Goal: Task Accomplishment & Management: Manage account settings

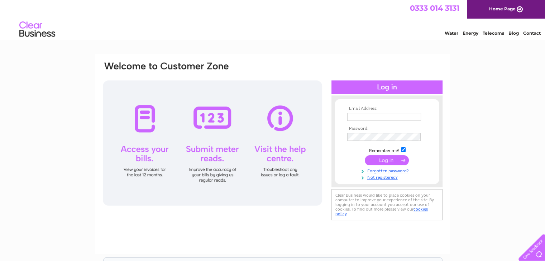
click at [269, 109] on input "text" at bounding box center [384, 117] width 74 height 8
type input "emily.boynton8@gmail.com"
click at [269, 109] on input "submit" at bounding box center [387, 160] width 44 height 10
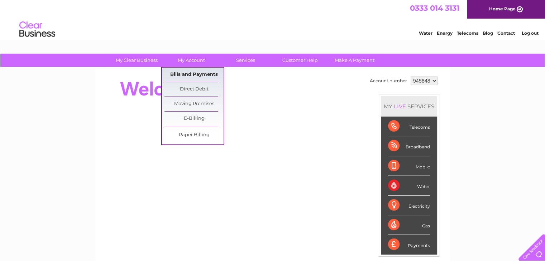
click at [183, 75] on link "Bills and Payments" at bounding box center [193, 75] width 59 height 14
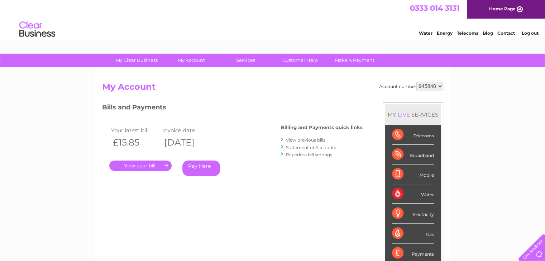
click at [195, 168] on link "Pay Here" at bounding box center [201, 168] width 38 height 15
click at [129, 165] on link "." at bounding box center [140, 166] width 62 height 10
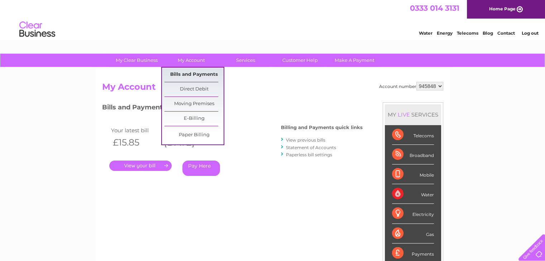
click at [189, 70] on link "Bills and Payments" at bounding box center [193, 75] width 59 height 14
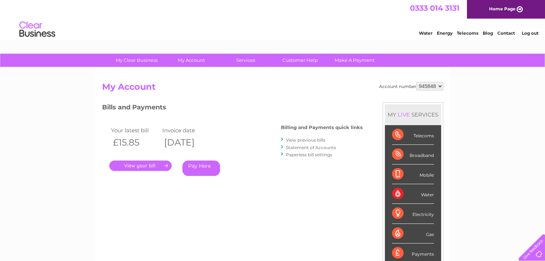
click at [303, 140] on link "View previous bills" at bounding box center [305, 140] width 39 height 5
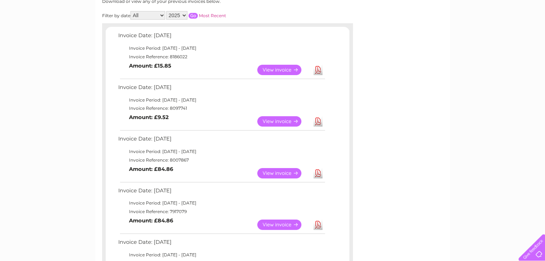
scroll to position [107, 0]
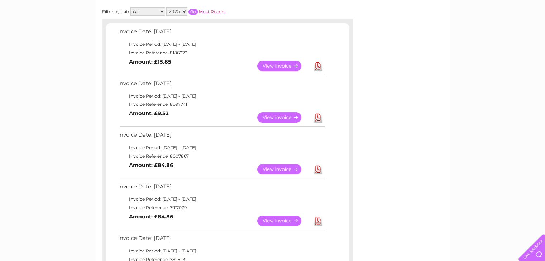
click at [272, 66] on link "View" at bounding box center [283, 66] width 53 height 10
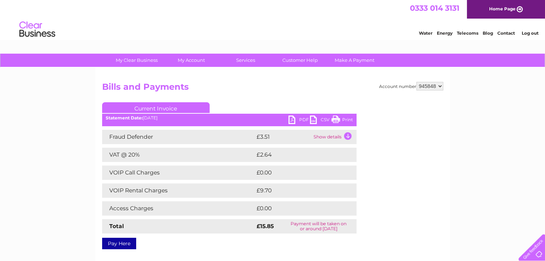
click at [303, 123] on link "PDF" at bounding box center [298, 121] width 21 height 10
